Goal: Information Seeking & Learning: Learn about a topic

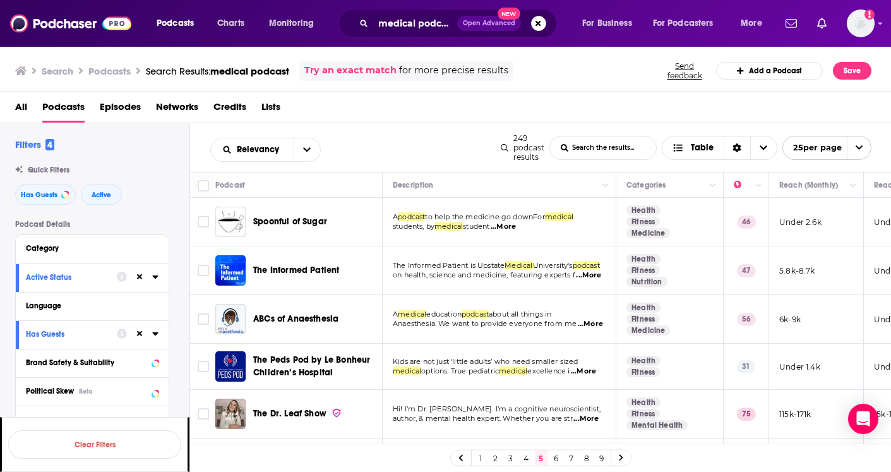
click at [412, 67] on span "for more precise results" at bounding box center [453, 70] width 109 height 15
click at [412, 73] on span "for more precise results" at bounding box center [453, 70] width 109 height 15
click at [427, 74] on span "for more precise results" at bounding box center [453, 70] width 109 height 15
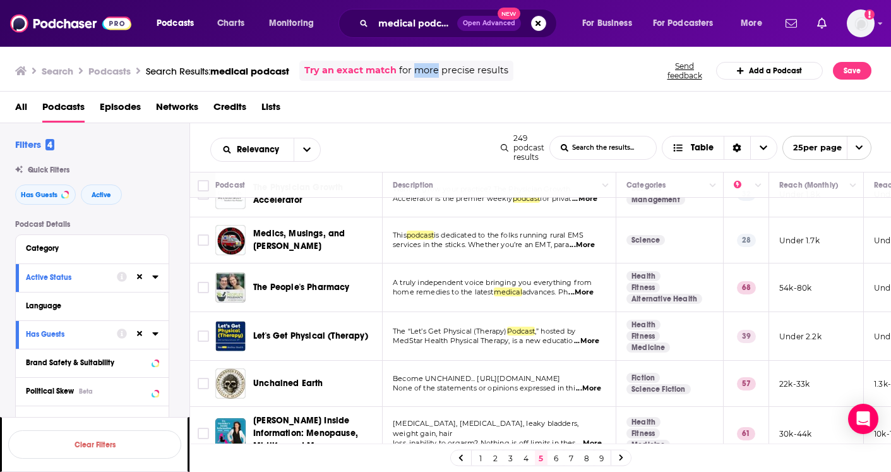
scroll to position [951, 0]
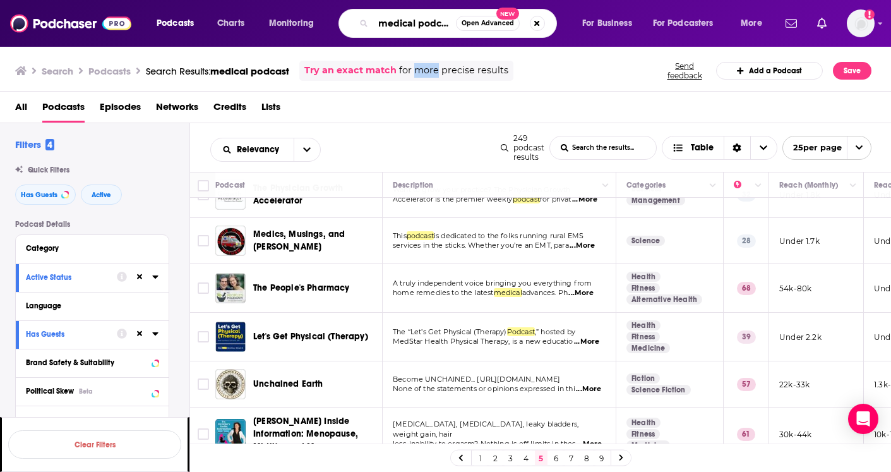
click at [434, 23] on input "medical podcast" at bounding box center [414, 23] width 83 height 20
click at [394, 23] on input "medical podcast" at bounding box center [414, 23] width 83 height 20
drag, startPoint x: 394, startPoint y: 23, endPoint x: 460, endPoint y: 23, distance: 65.6
click at [460, 23] on div "medical podcast Open Advanced New" at bounding box center [447, 23] width 218 height 29
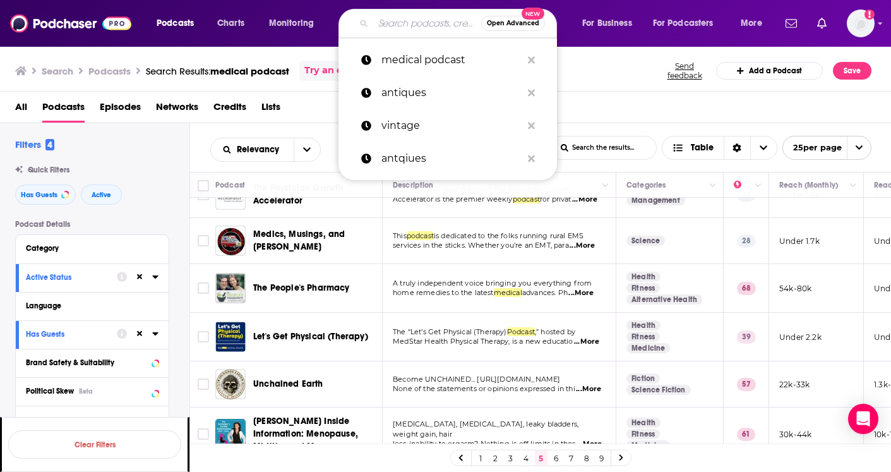
paste input "Root Cause Medicine"
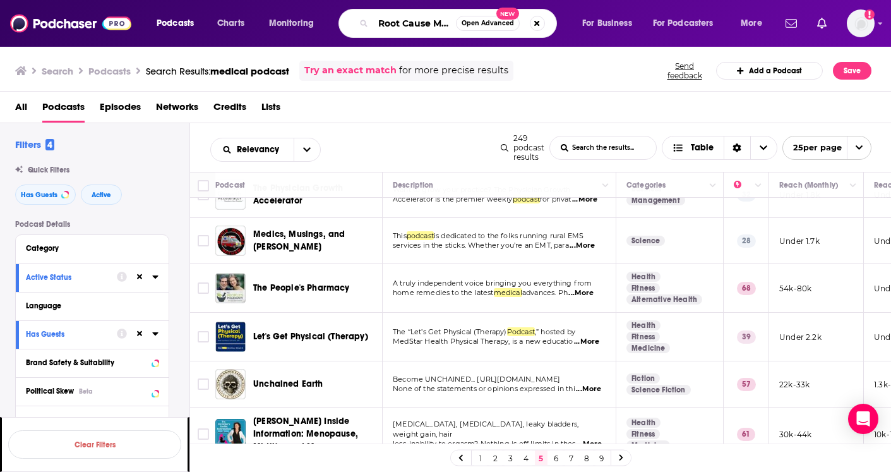
type input "Root Cause Medicine"
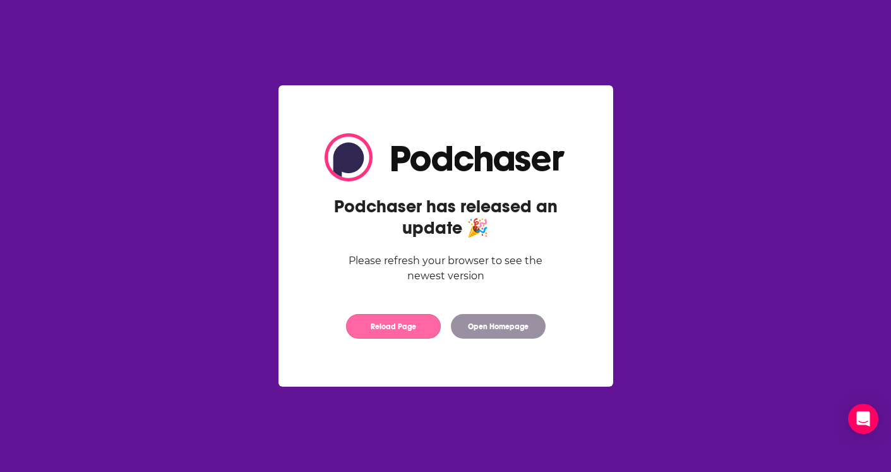
click at [398, 321] on button "Reload Page" at bounding box center [393, 326] width 95 height 25
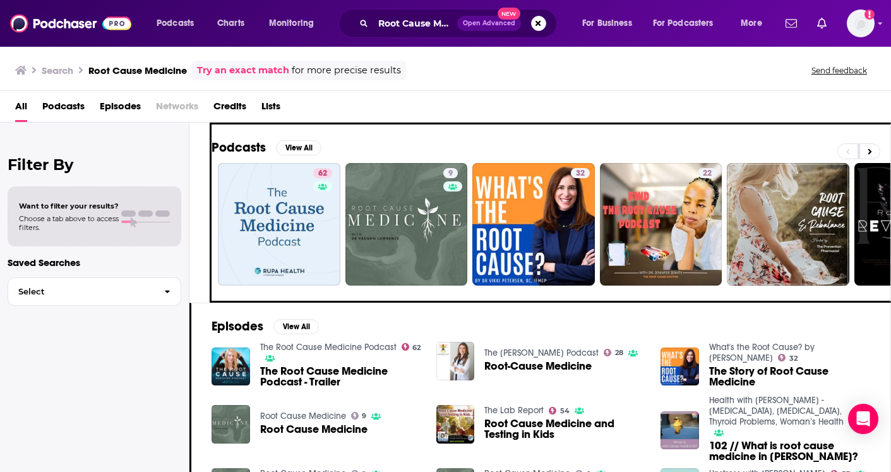
click at [346, 365] on span "The Root Cause Medicine Podcast - Trailer" at bounding box center [340, 375] width 161 height 21
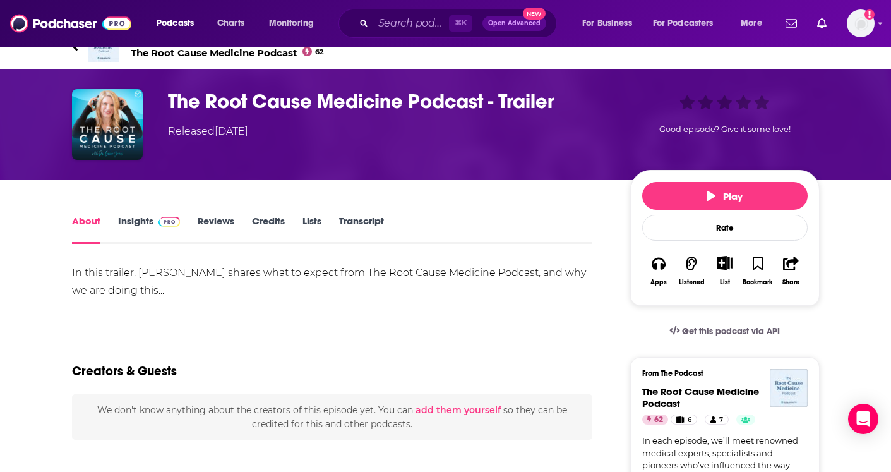
scroll to position [20, 0]
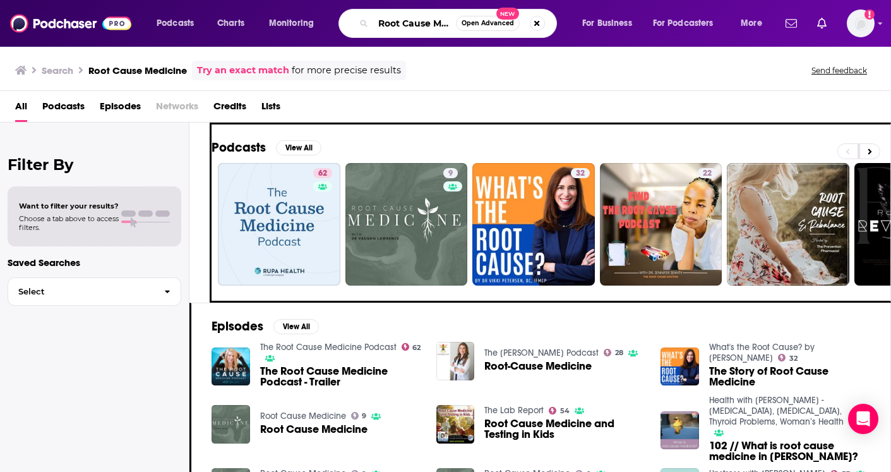
click at [382, 19] on input "Root Cause Medicine" at bounding box center [414, 23] width 83 height 20
drag, startPoint x: 382, startPoint y: 19, endPoint x: 487, endPoint y: 37, distance: 107.0
click at [487, 37] on div "Root Cause Medicine Open Advanced New" at bounding box center [447, 23] width 218 height 29
type input "a"
type input "[PERSON_NAME]"
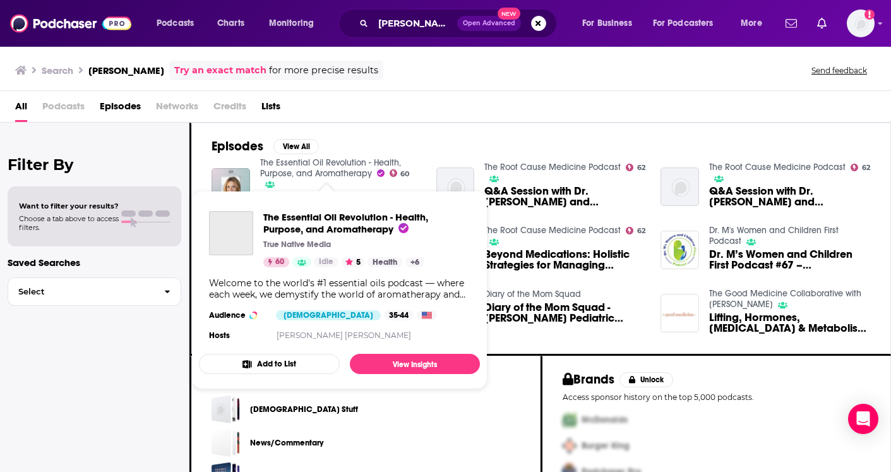
click at [279, 165] on link "The Essential Oil Revolution - Health, Purpose, and Aromatherapy" at bounding box center [330, 167] width 141 height 21
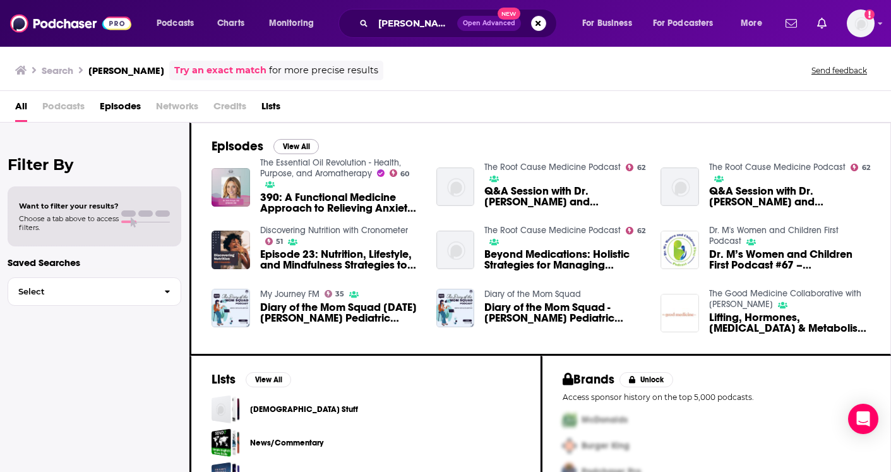
click at [294, 149] on button "View All" at bounding box center [295, 146] width 45 height 15
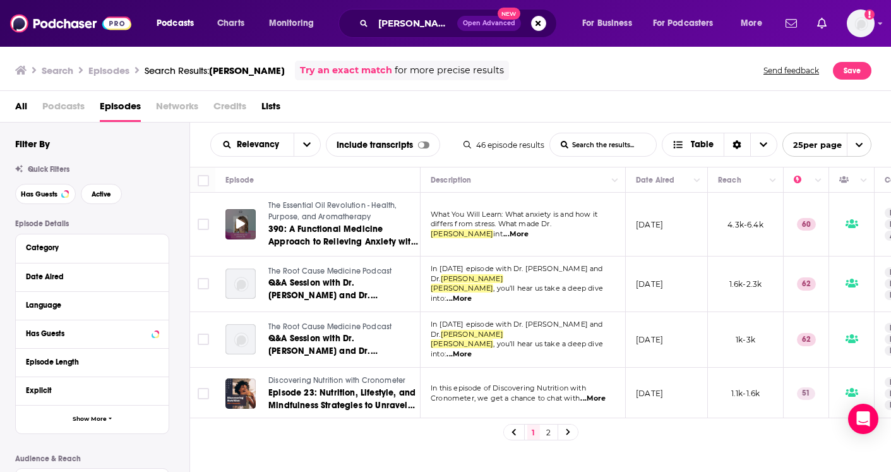
click at [227, 235] on div at bounding box center [240, 224] width 30 height 30
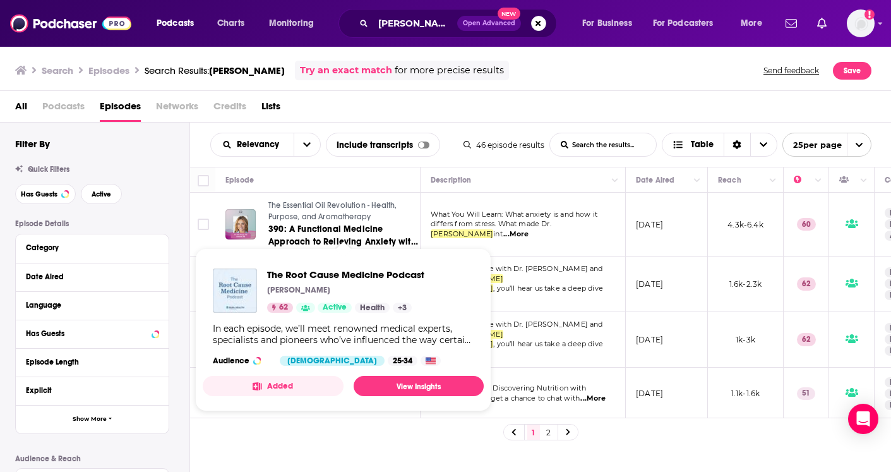
click at [322, 271] on span "The Root Cause Medicine Podcast" at bounding box center [345, 274] width 157 height 12
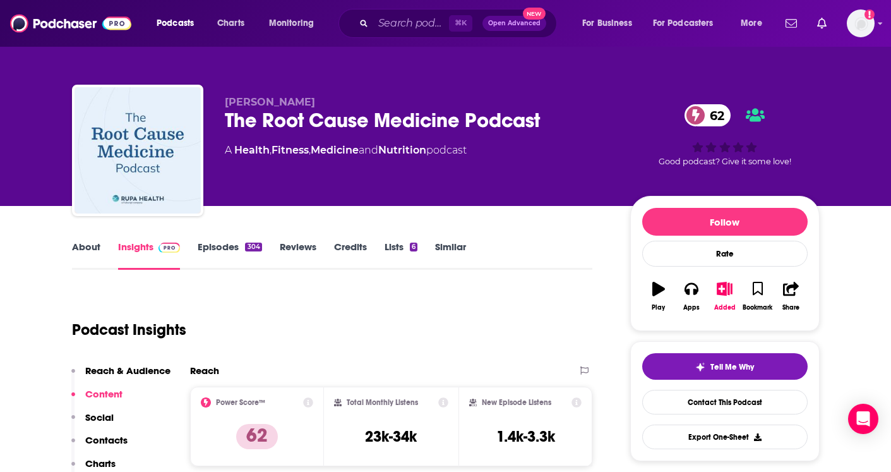
click at [242, 122] on div "The Root Cause Medicine Podcast 62" at bounding box center [417, 120] width 385 height 25
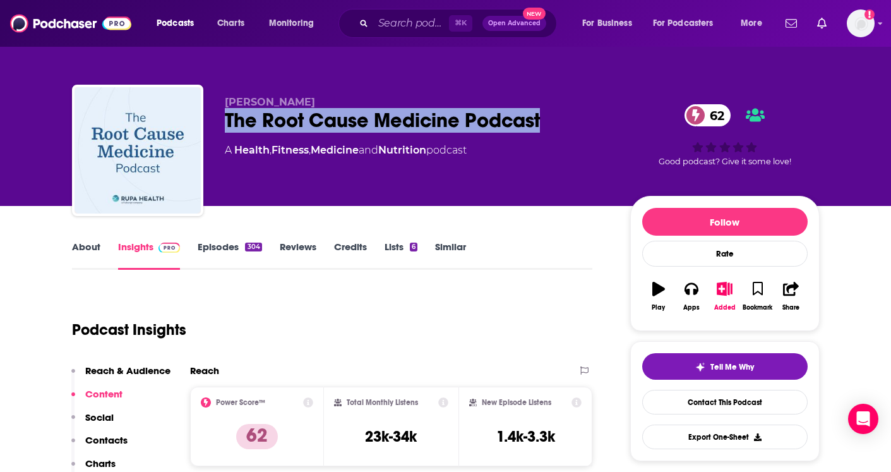
drag, startPoint x: 315, startPoint y: 122, endPoint x: 483, endPoint y: 125, distance: 167.9
click at [483, 125] on div "The Root Cause Medicine Podcast 62" at bounding box center [417, 120] width 385 height 25
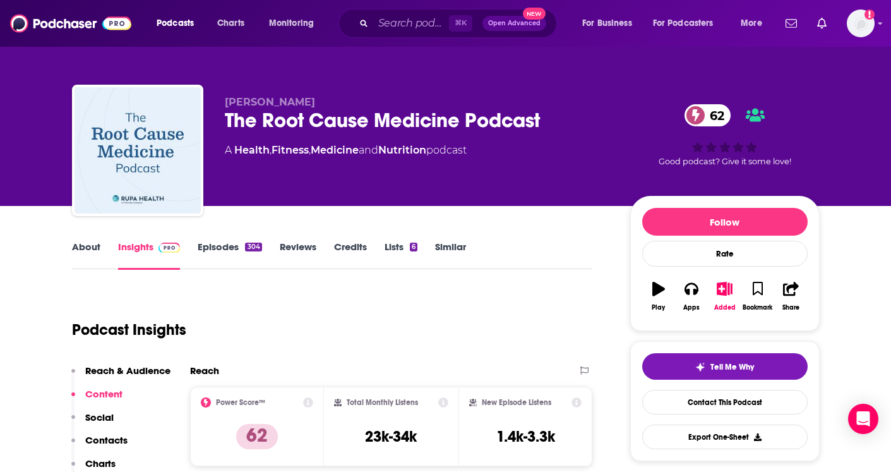
click at [229, 149] on div "A Health , Fitness , Medicine and Nutrition podcast" at bounding box center [346, 150] width 242 height 15
click at [227, 149] on div "A Health , Fitness , Medicine and Nutrition podcast" at bounding box center [346, 150] width 242 height 15
drag, startPoint x: 227, startPoint y: 151, endPoint x: 479, endPoint y: 150, distance: 252.5
click at [479, 150] on div "A Health , Fitness , Medicine and Nutrition podcast" at bounding box center [417, 150] width 385 height 15
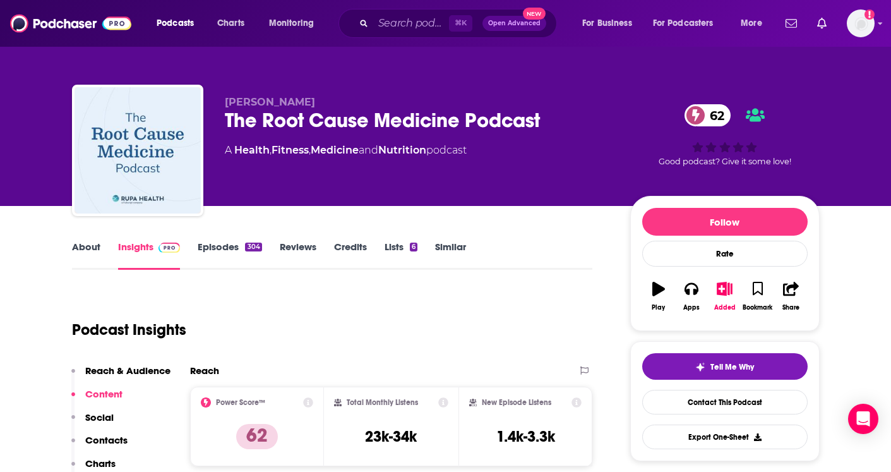
copy div "A Health , Fitness , Medicine and Nutrition podcast"
click at [242, 101] on span "[PERSON_NAME]" at bounding box center [270, 102] width 90 height 12
drag, startPoint x: 242, startPoint y: 101, endPoint x: 266, endPoint y: 101, distance: 24.0
click at [266, 101] on span "[PERSON_NAME]" at bounding box center [270, 102] width 90 height 12
copy span "[PERSON_NAME]"
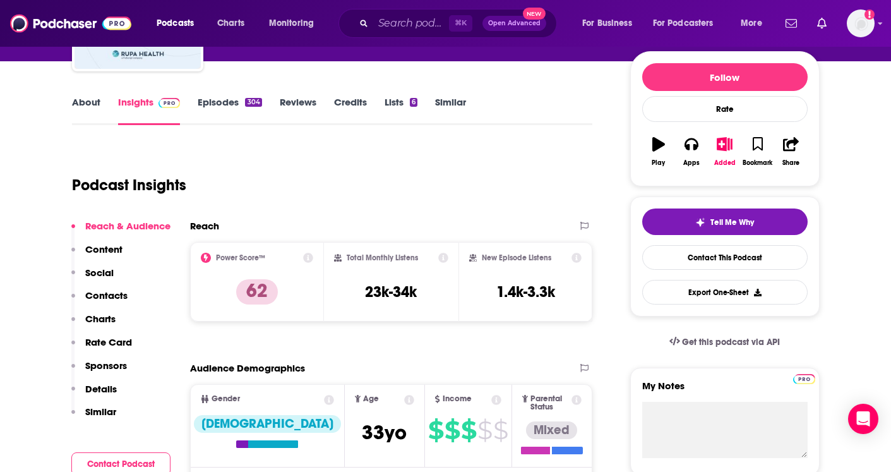
scroll to position [146, 0]
